Goal: Task Accomplishment & Management: Use online tool/utility

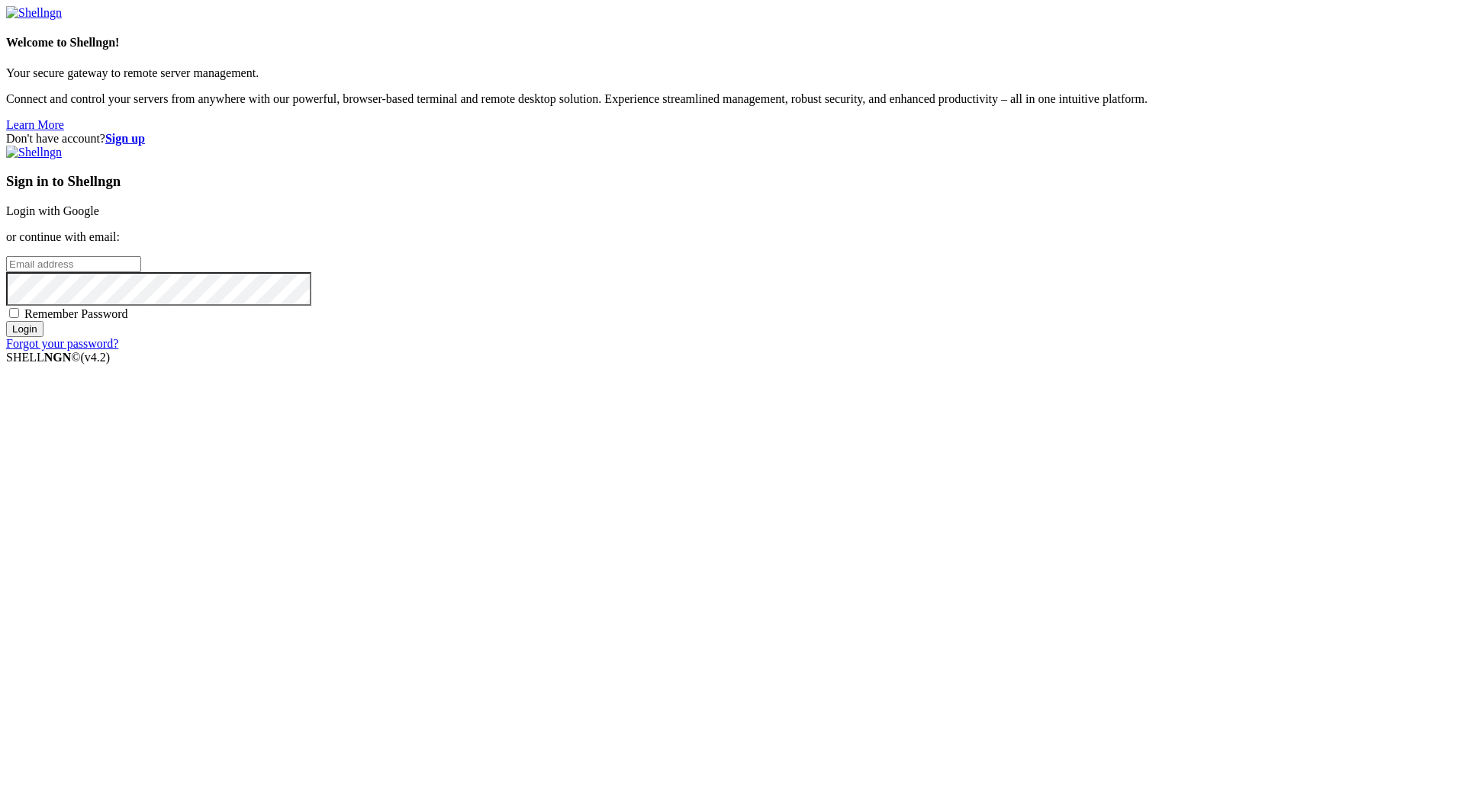
type input "[EMAIL_ADDRESS][DOMAIN_NAME]"
click at [128, 320] on span "Remember Password" at bounding box center [76, 314] width 104 height 13
click at [19, 318] on input "Remember Password" at bounding box center [13, 312] width 10 height 10
checkbox input "true"
click at [882, 351] on div "Sign in to Shellngn Login with Google or continue with email: [EMAIL_ADDRESS][D…" at bounding box center [732, 248] width 1453 height 205
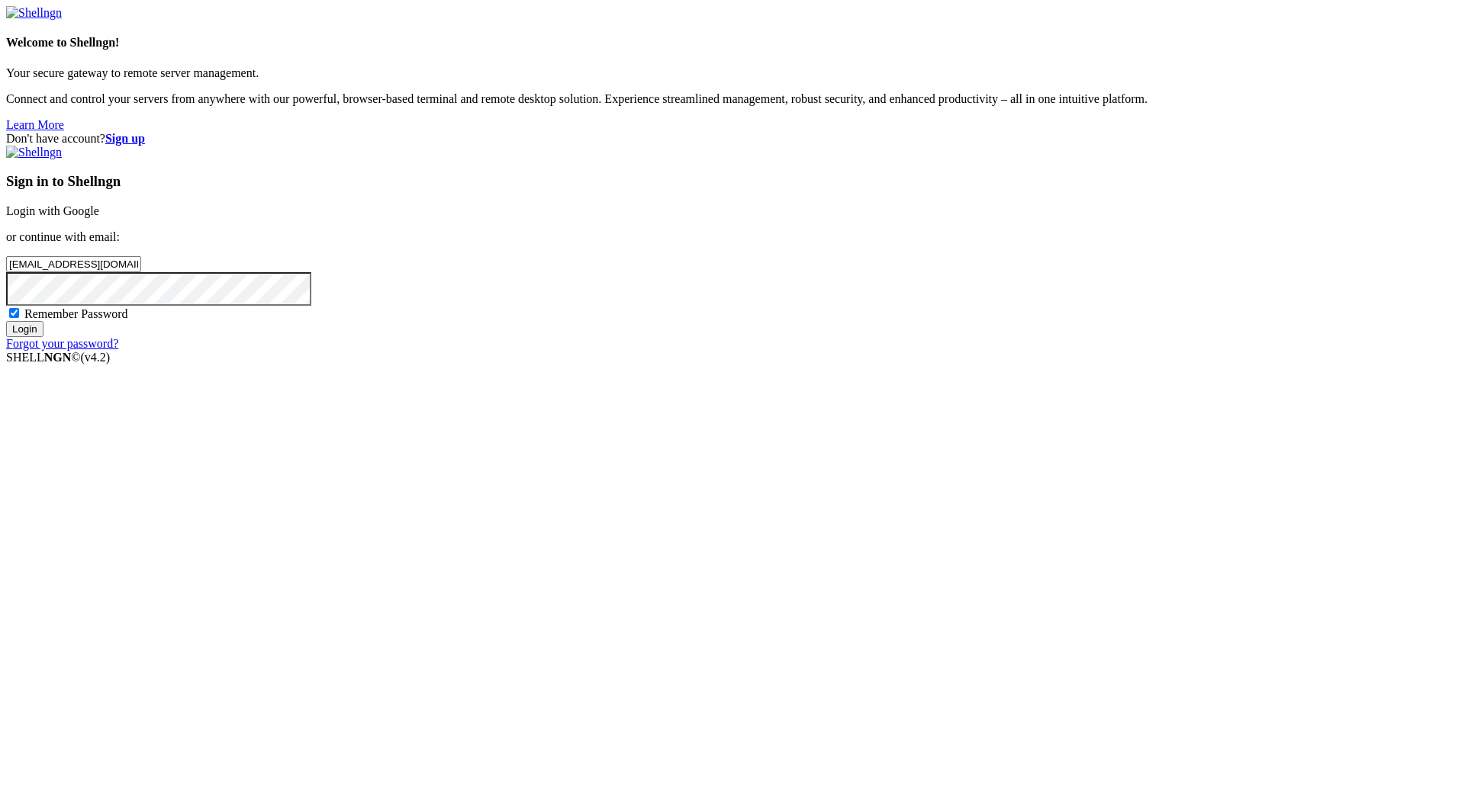
click at [43, 337] on input "Login" at bounding box center [25, 329] width 38 height 16
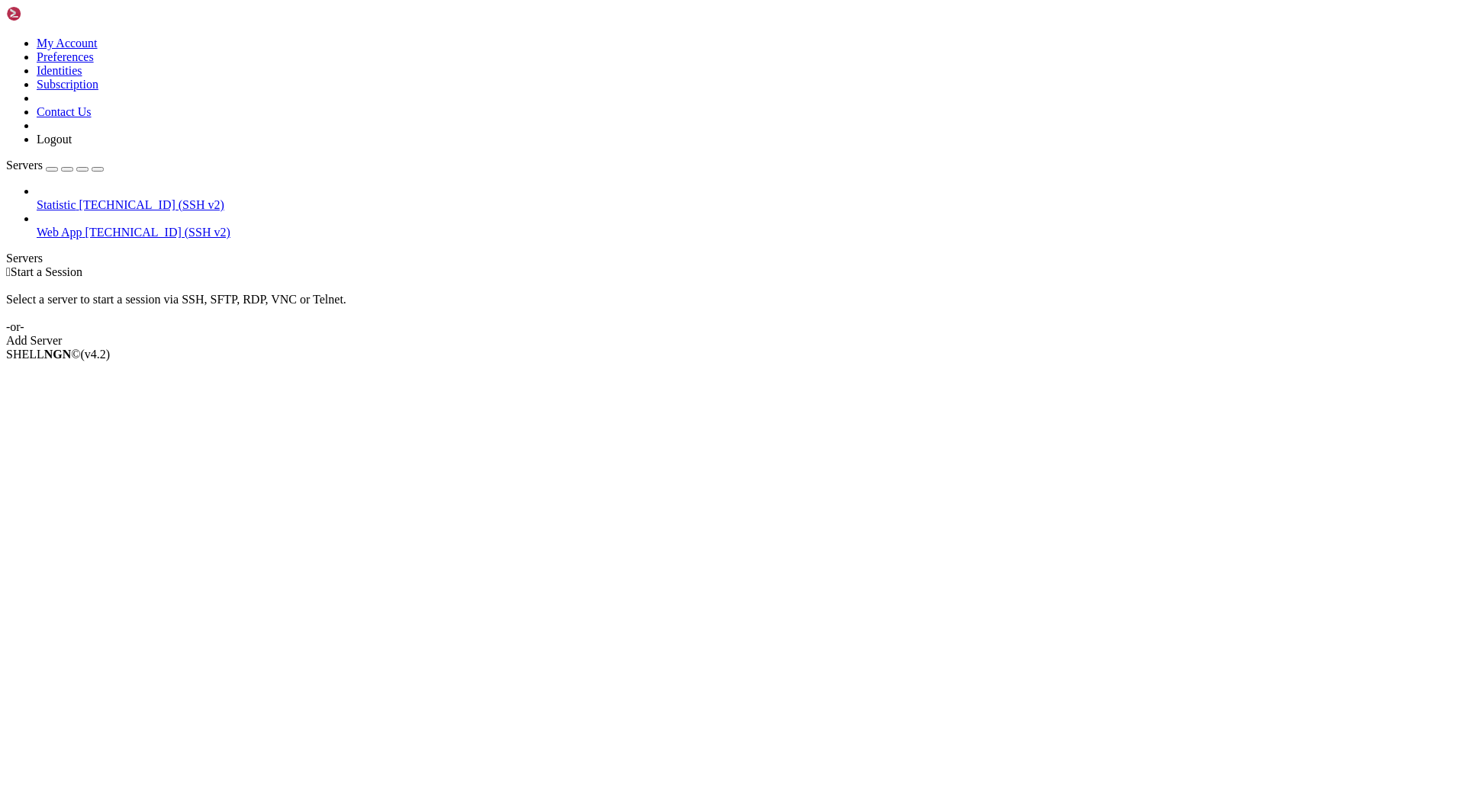
click at [85, 226] on span "[TECHNICAL_ID] (SSH v2)" at bounding box center [158, 232] width 145 height 13
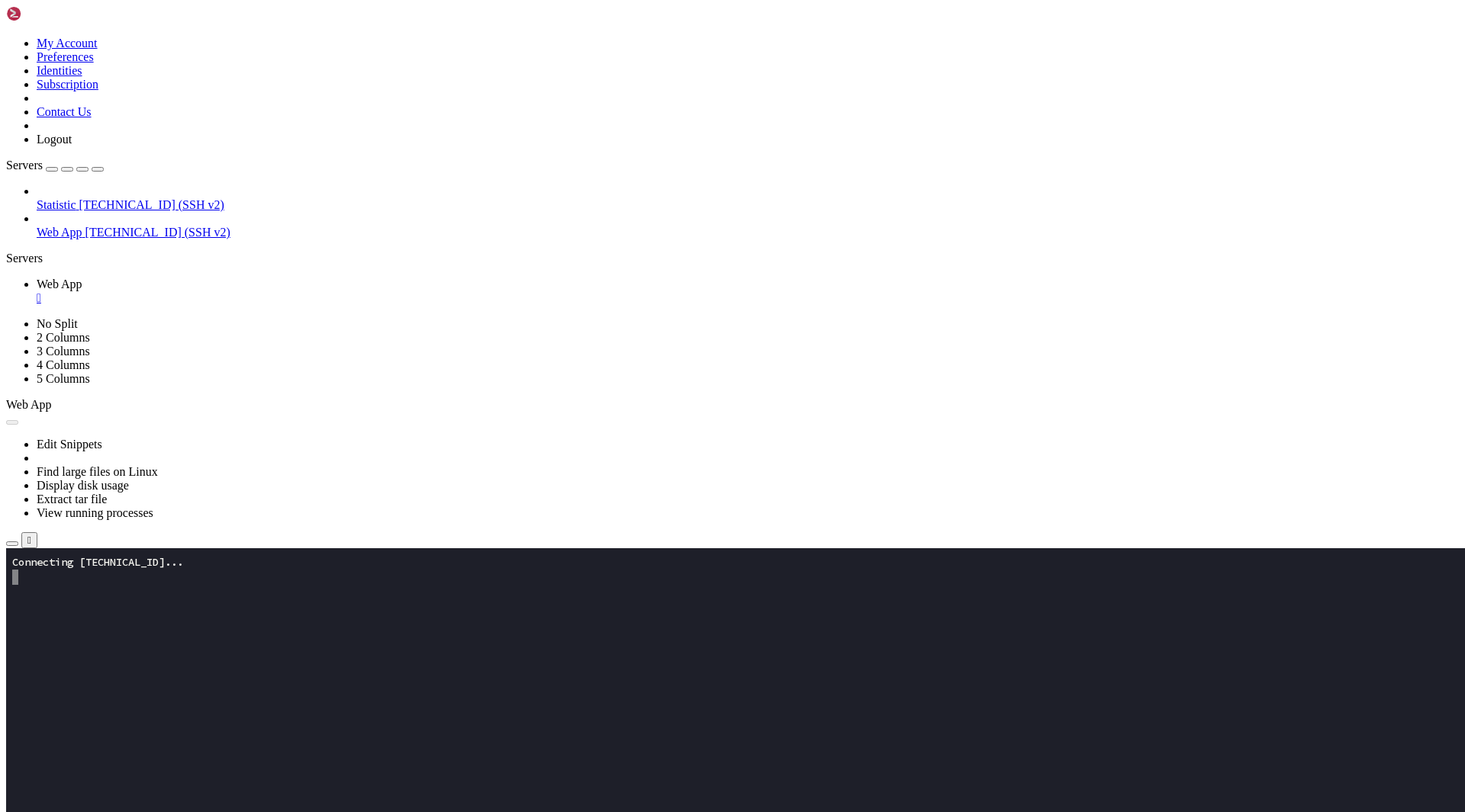
click at [13, 544] on icon "button" at bounding box center [13, 544] width 0 height 0
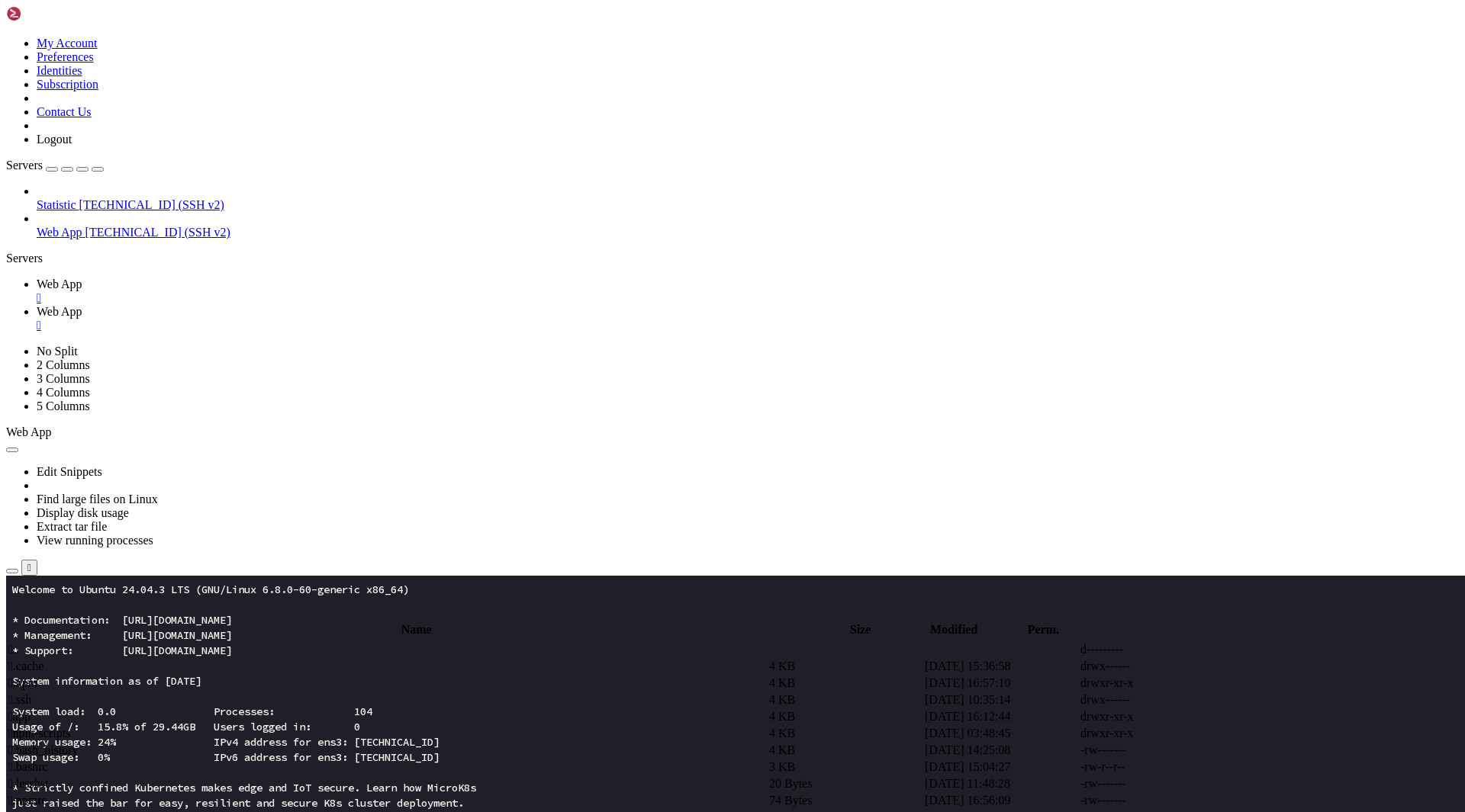
click at [321, 710] on td " app" at bounding box center [388, 717] width 759 height 15
click at [41, 659] on span " assets" at bounding box center [24, 666] width 33 height 13
click at [267, 642] on td " .." at bounding box center [388, 650] width 759 height 15
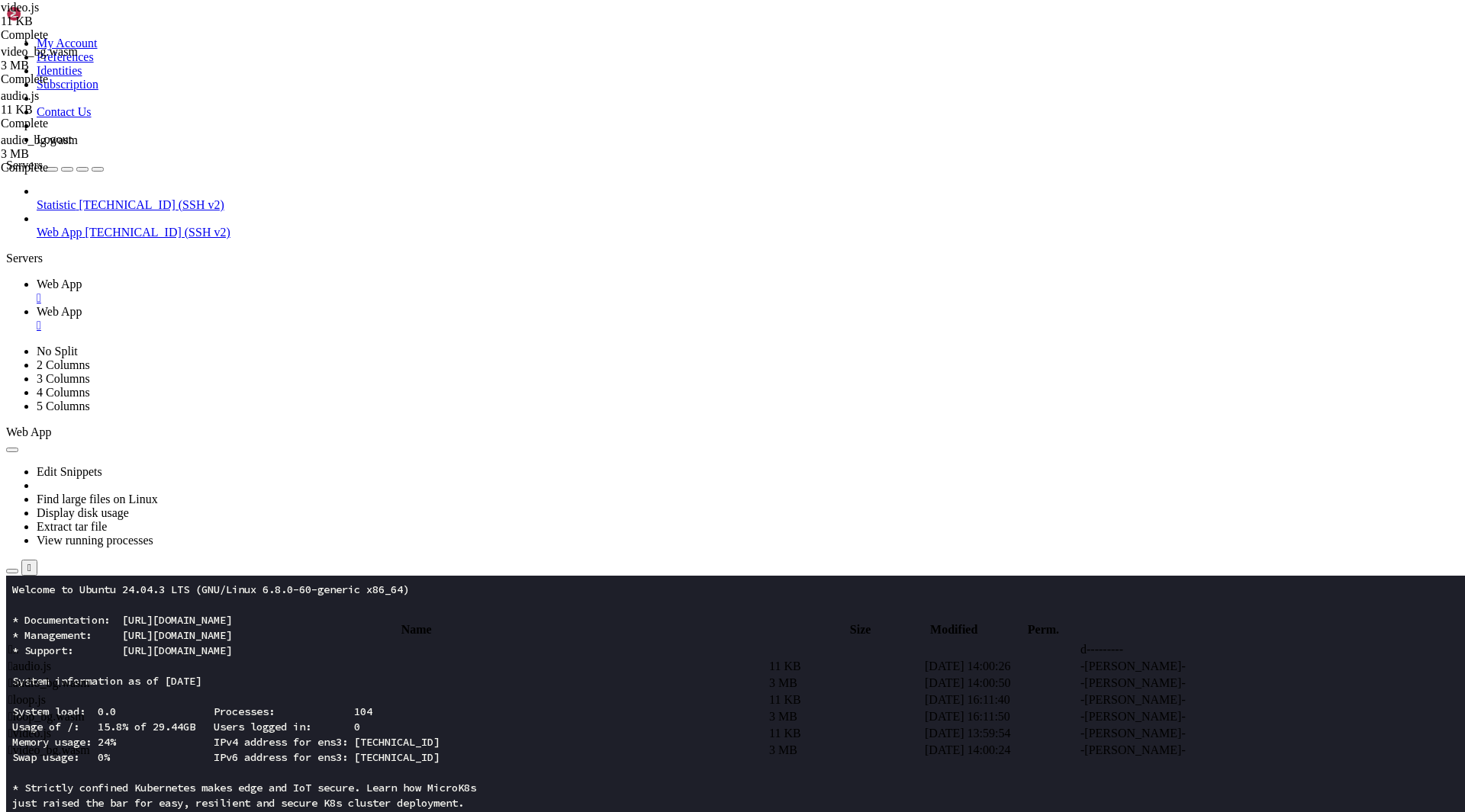
click at [267, 642] on td " .." at bounding box center [388, 650] width 759 height 15
type input "/root/app"
click at [128, 710] on span " apple.bug.systems.html" at bounding box center [67, 716] width 119 height 13
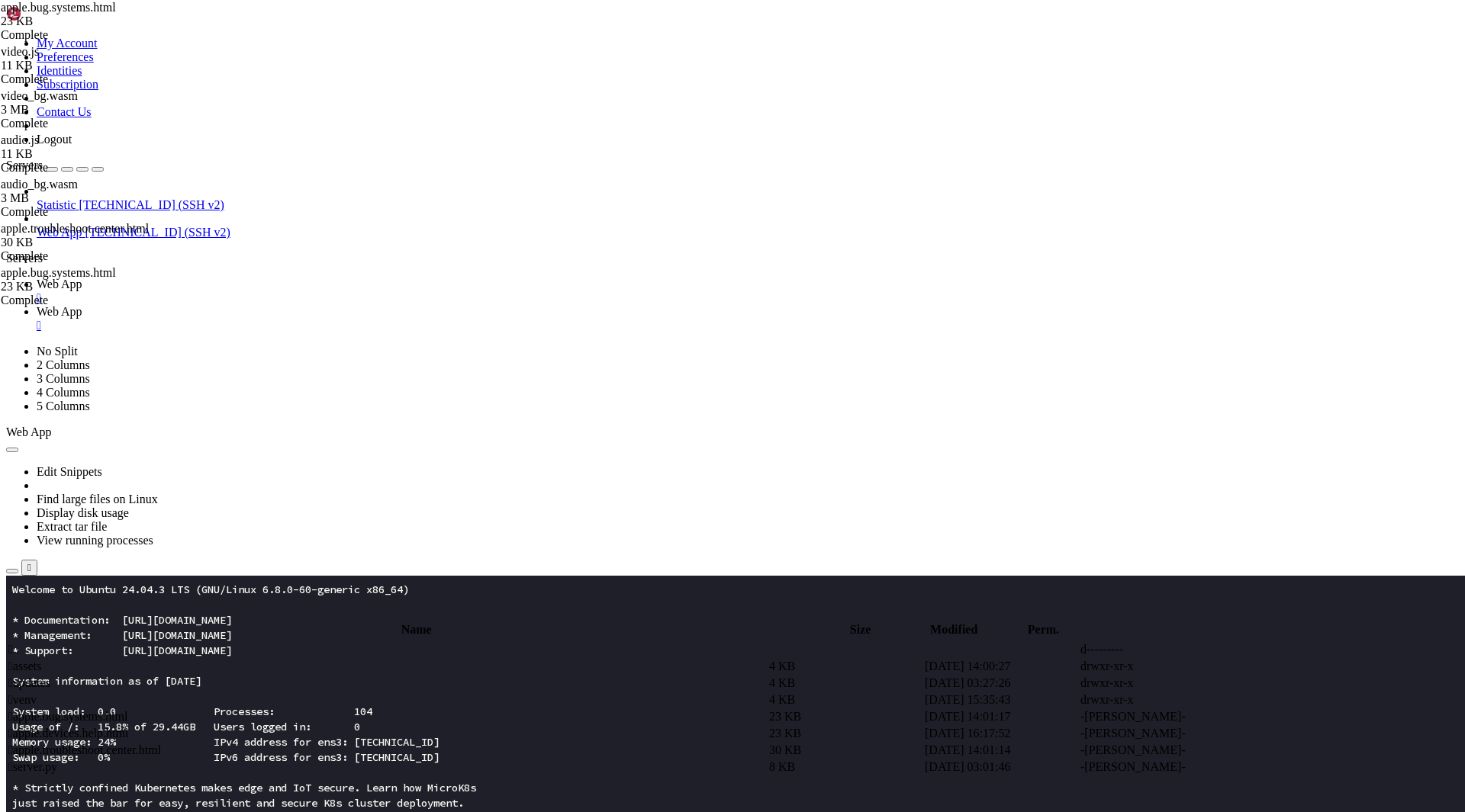
type textarea "audio"
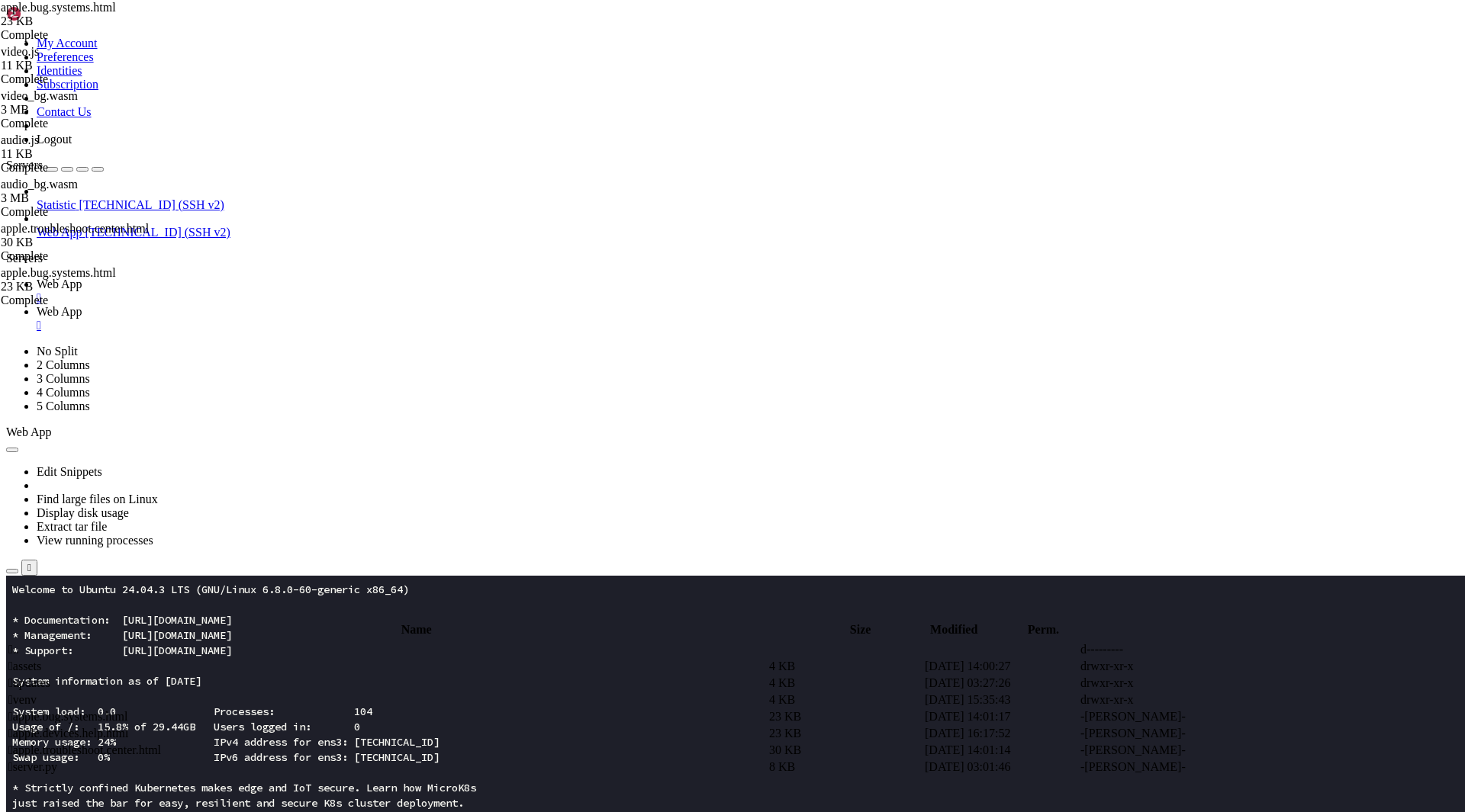
type textarea "audio"
click at [161, 744] on span " apple.troubleshoot.center.html" at bounding box center [84, 750] width 153 height 13
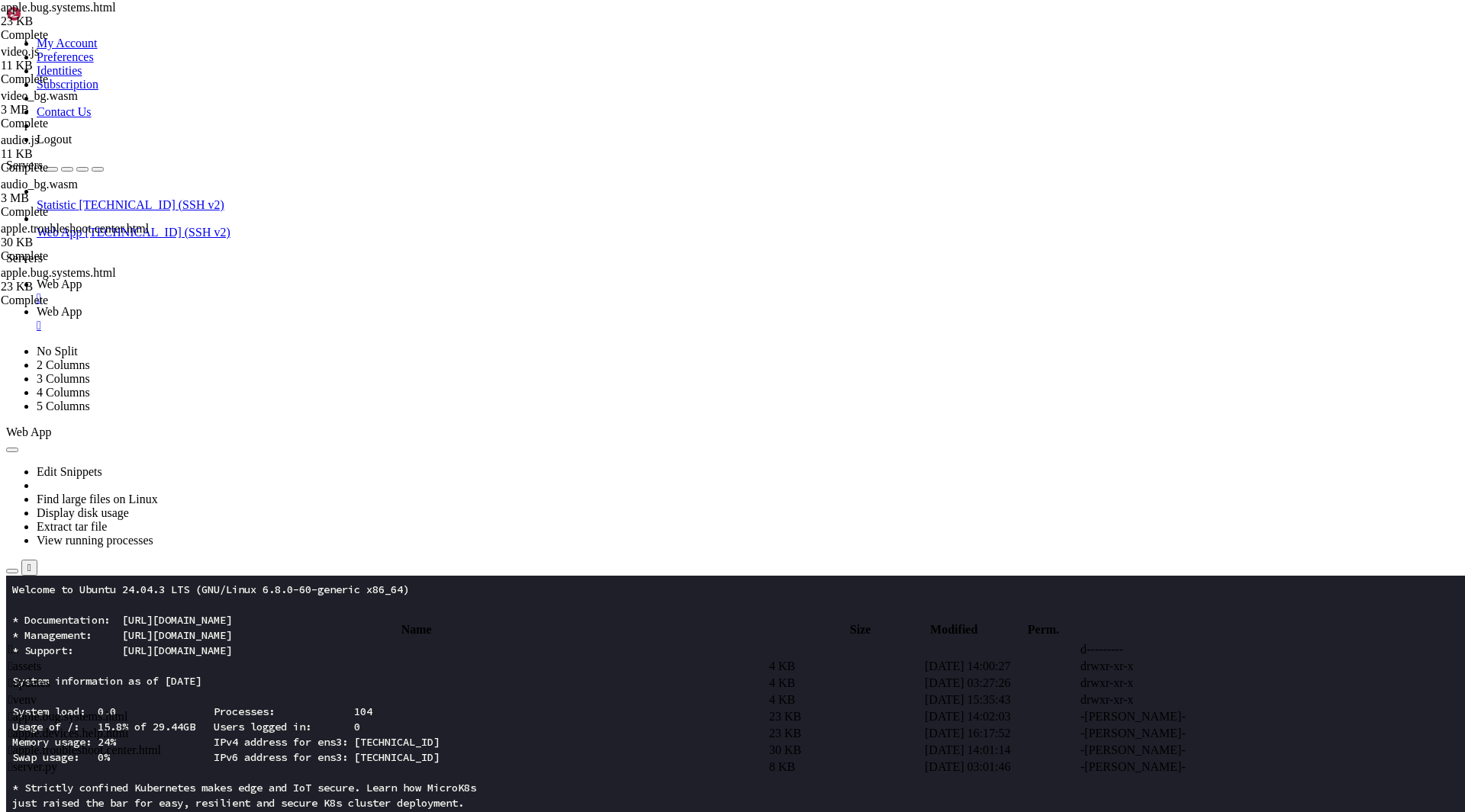
type textarea "video"
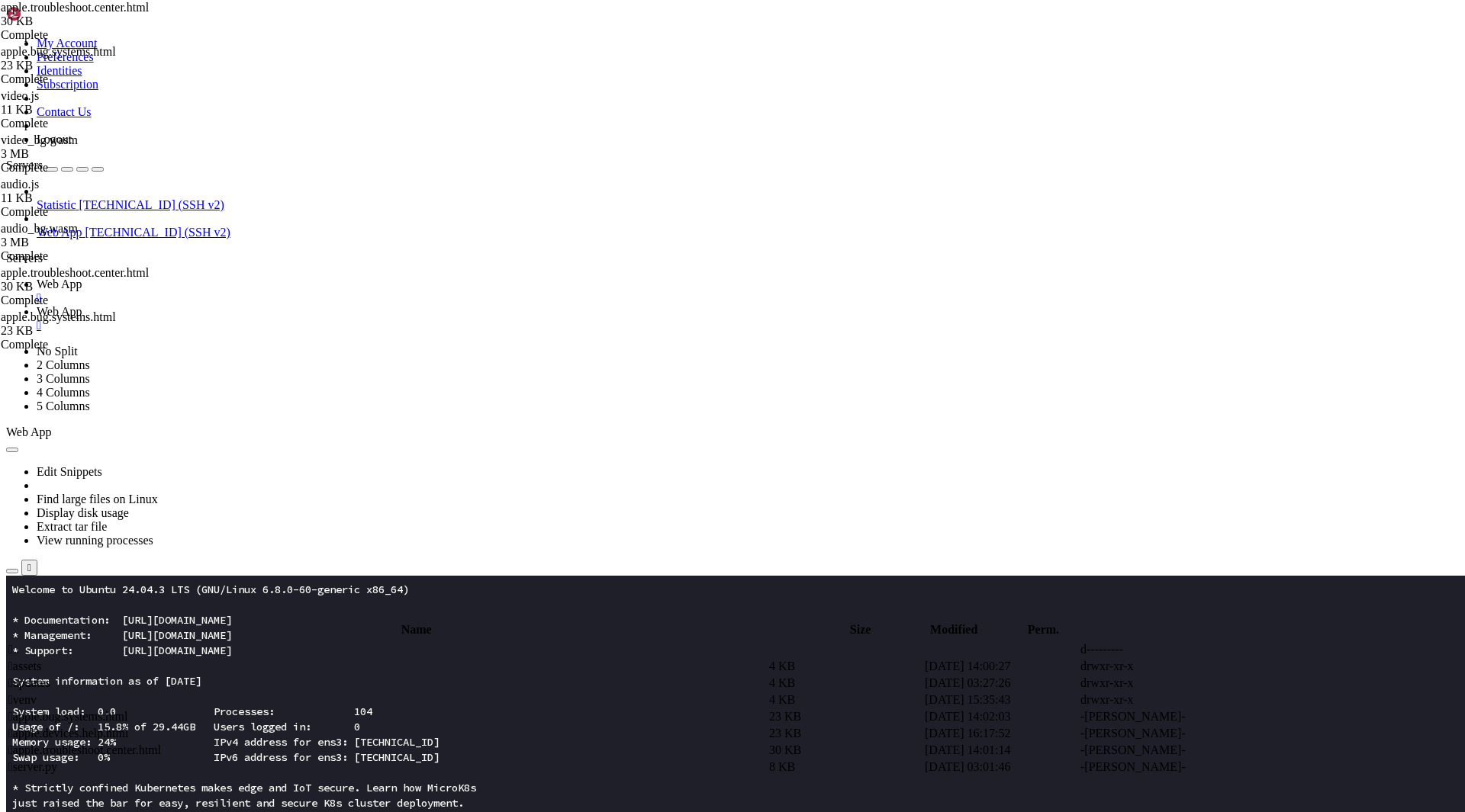
scroll to position [0, 5566]
type textarea "video"
